Goal: Task Accomplishment & Management: Manage account settings

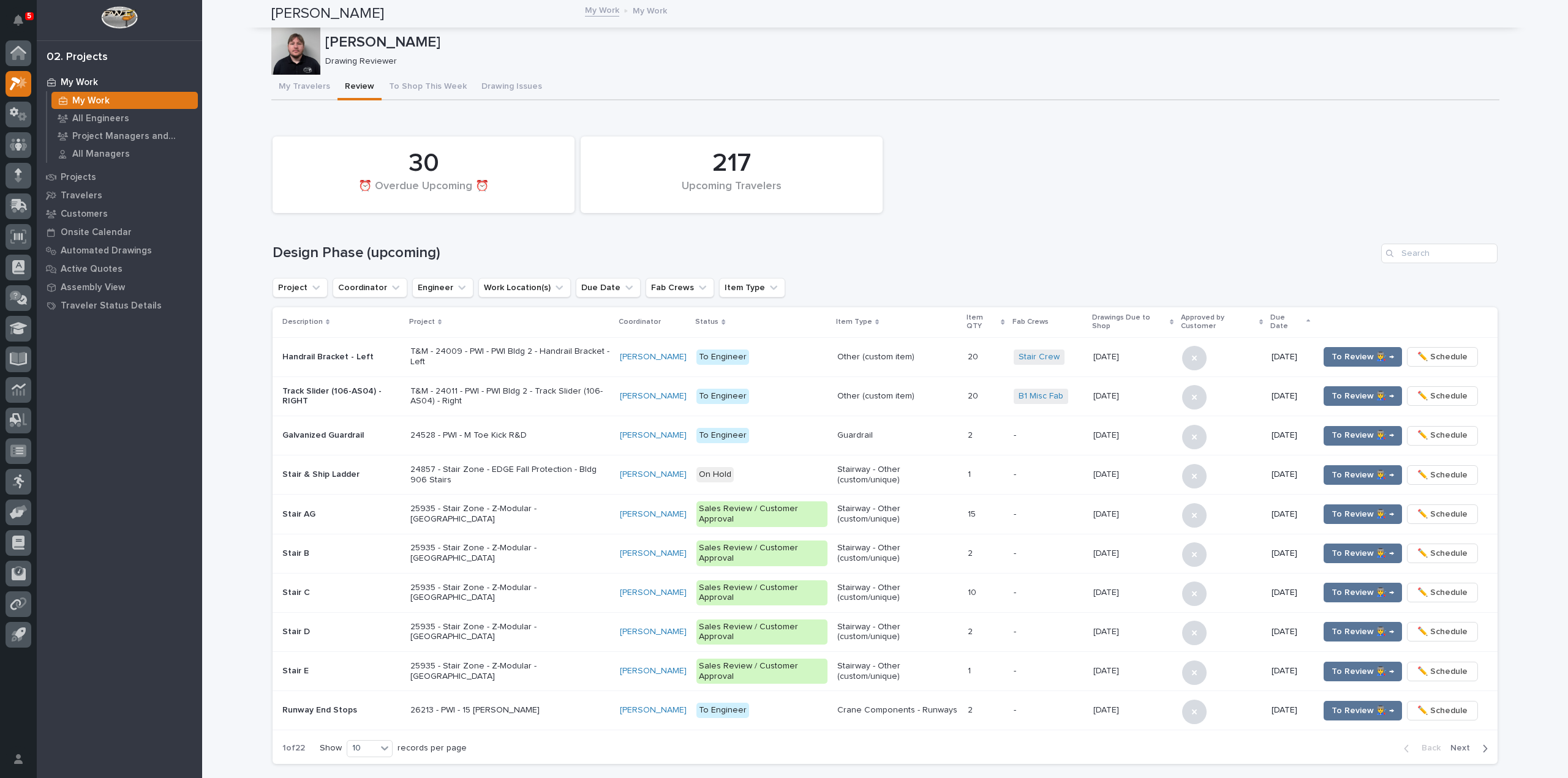
scroll to position [551, 0]
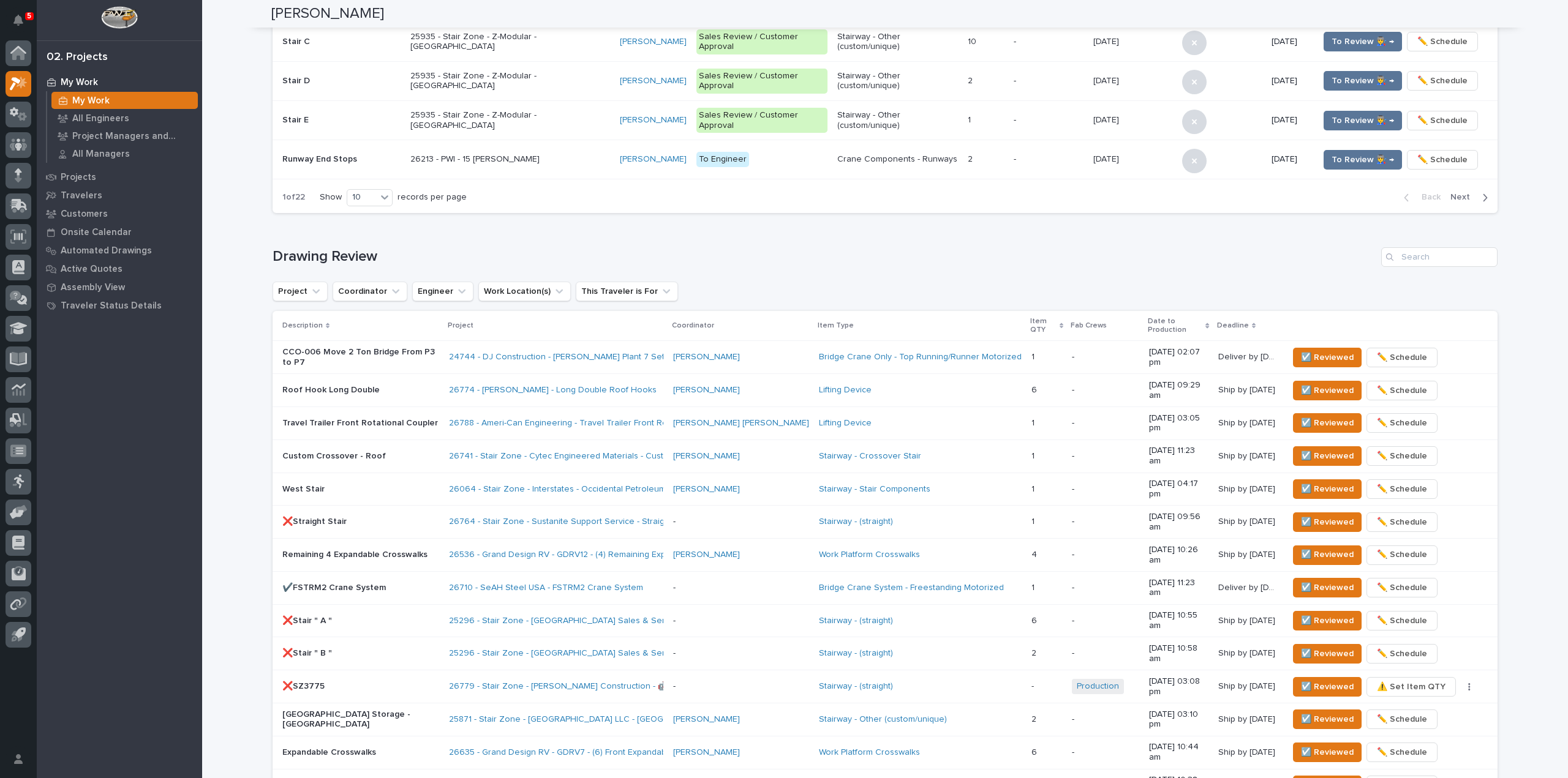
click at [28, 17] on p "5" at bounding box center [29, 15] width 4 height 9
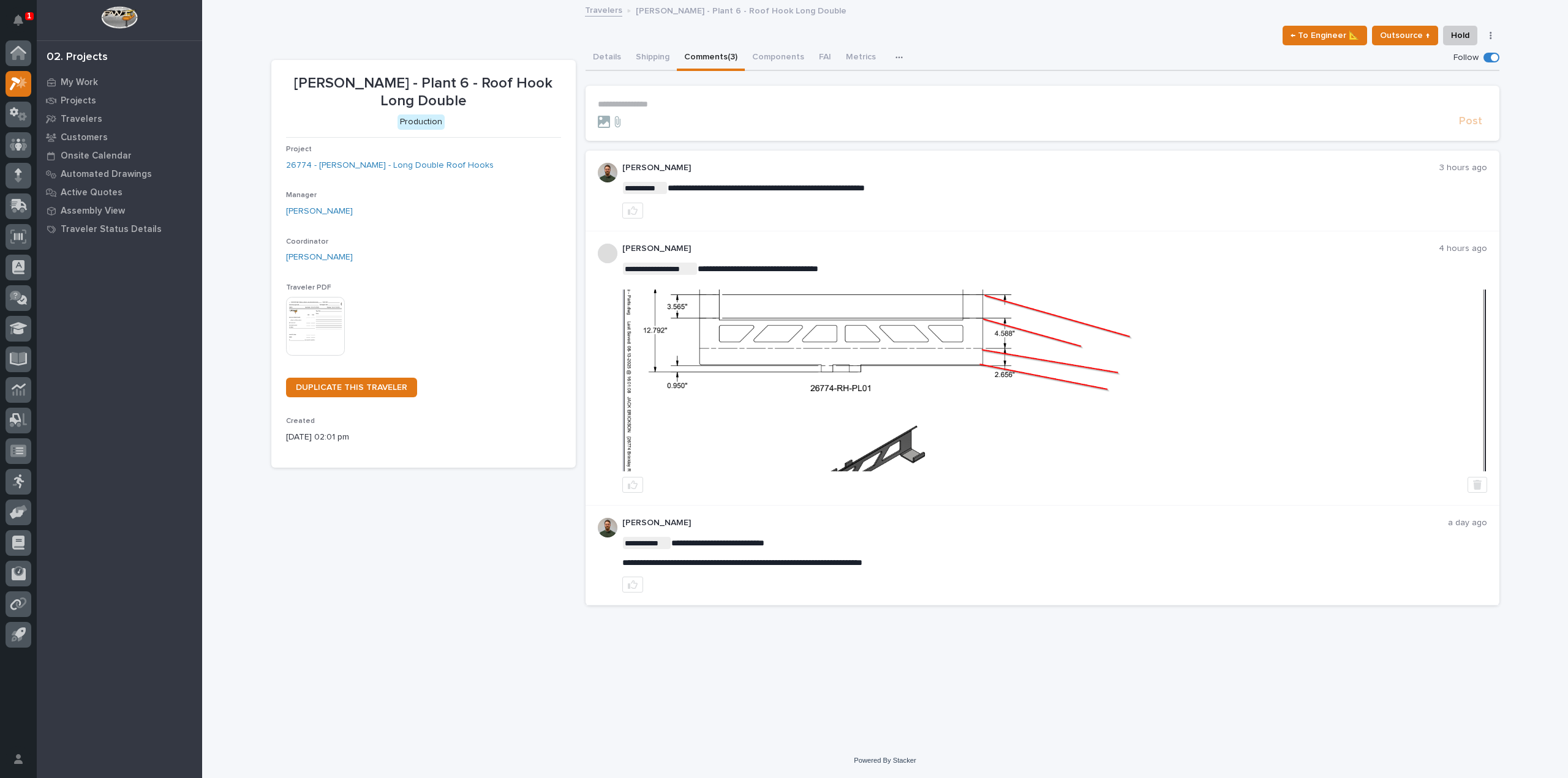
click at [647, 209] on div at bounding box center [1055, 211] width 865 height 16
click at [630, 211] on icon "button" at bounding box center [633, 211] width 10 height 10
click at [17, 11] on button "Notifications" at bounding box center [18, 20] width 25 height 25
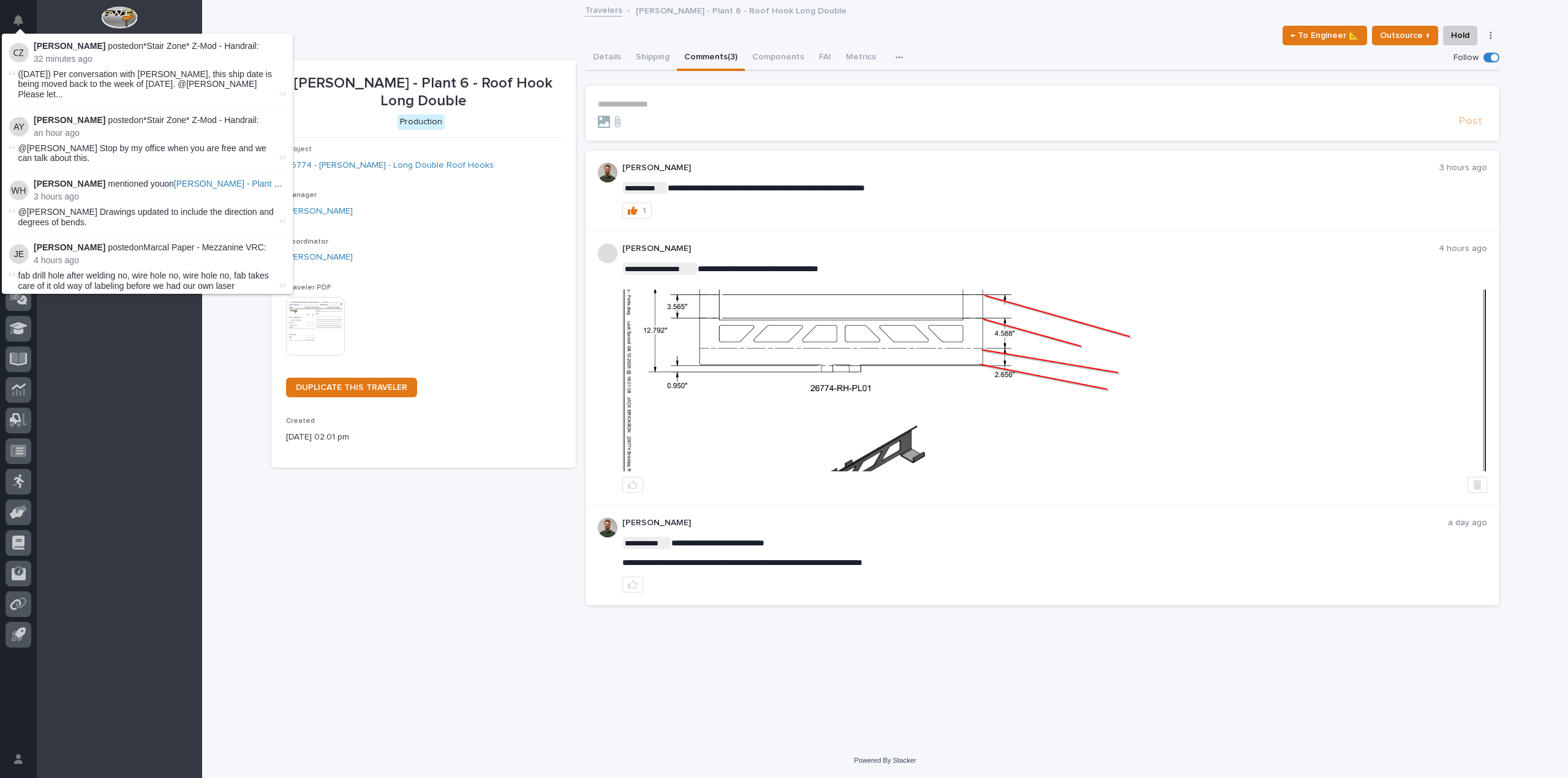
click at [55, 10] on div at bounding box center [119, 20] width 166 height 40
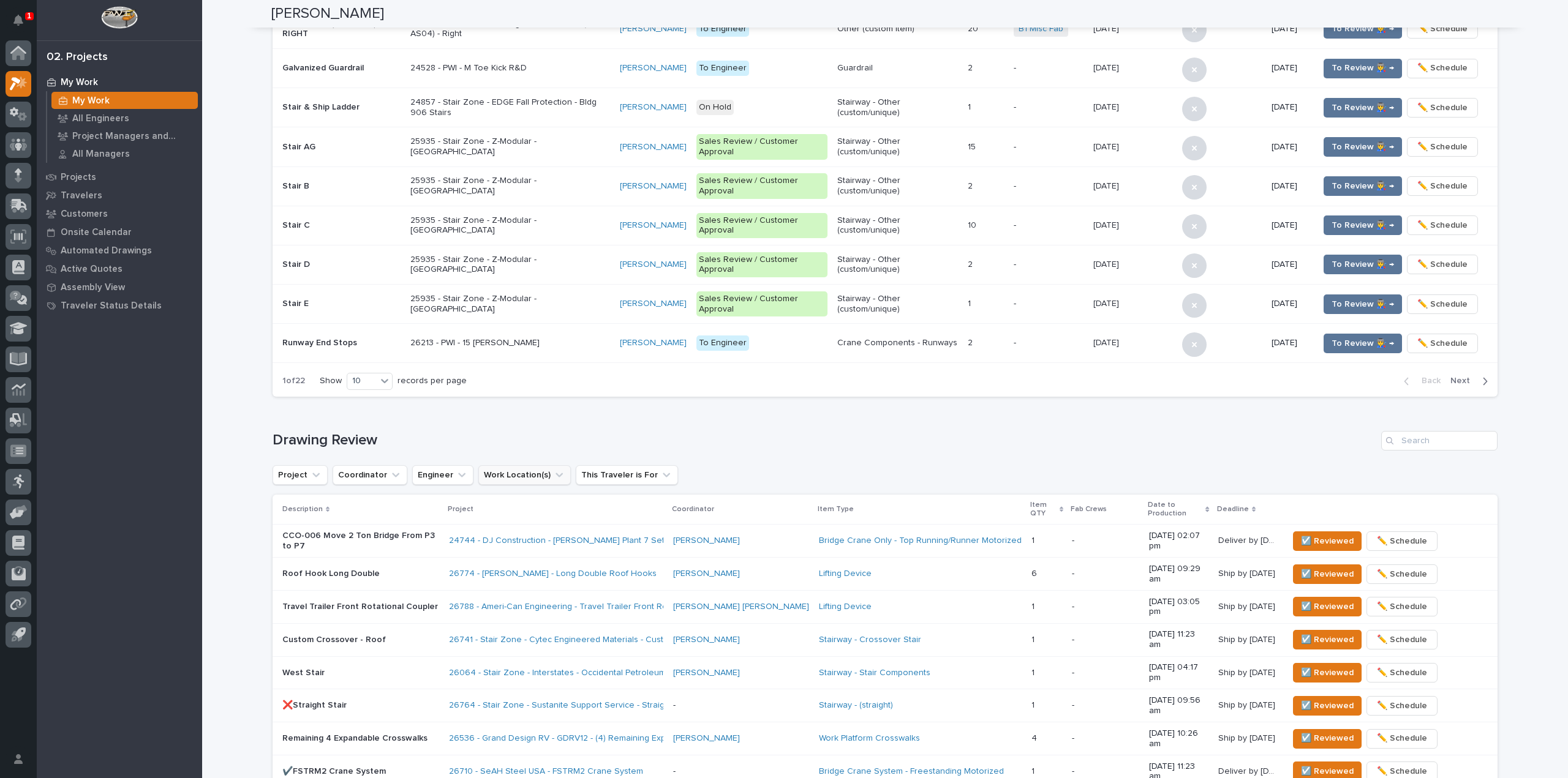
scroll to position [490, 0]
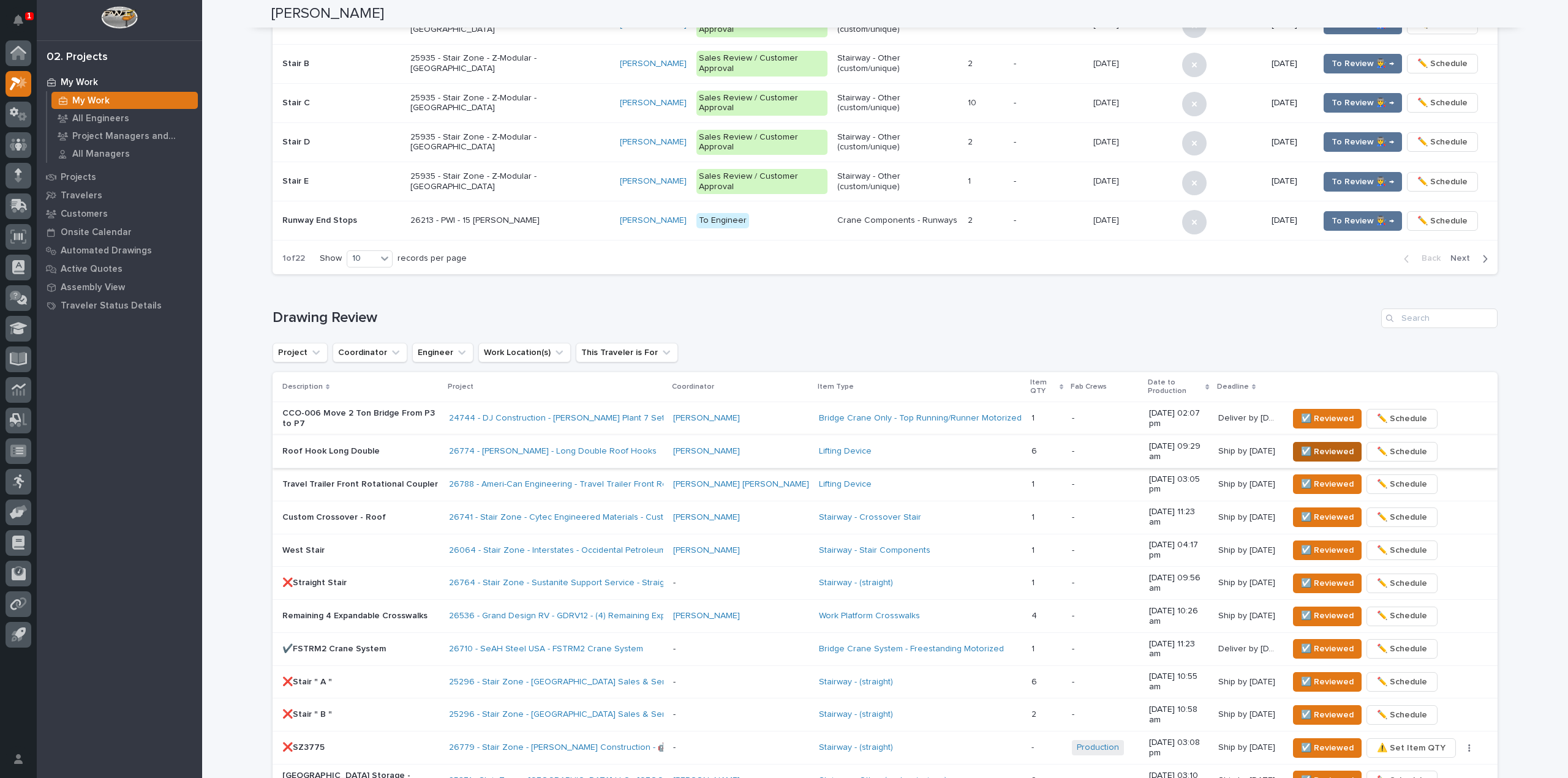
click at [1312, 445] on span "☑️ Reviewed" at bounding box center [1327, 452] width 53 height 15
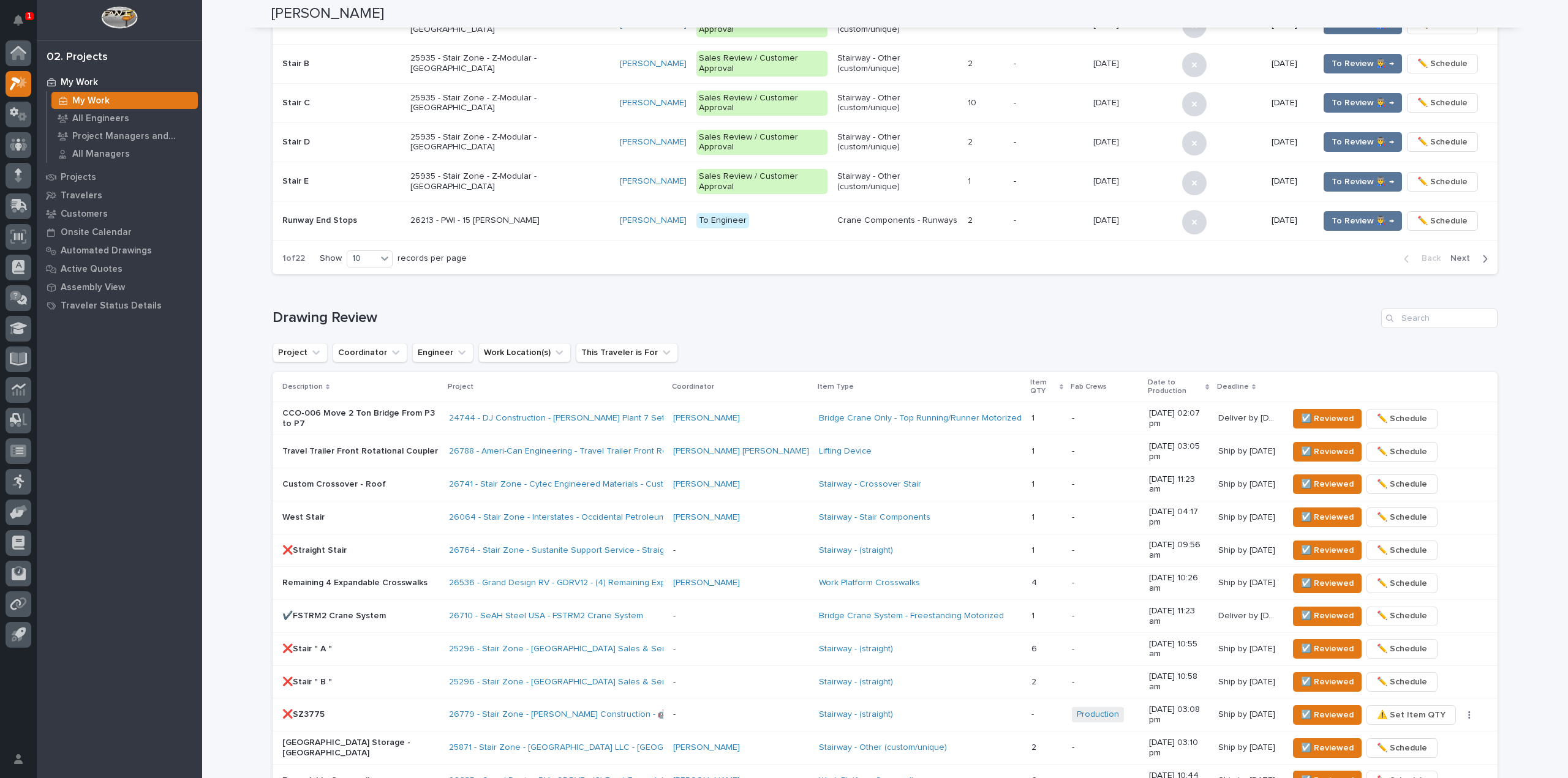
scroll to position [478, 0]
